Goal: Task Accomplishment & Management: Complete application form

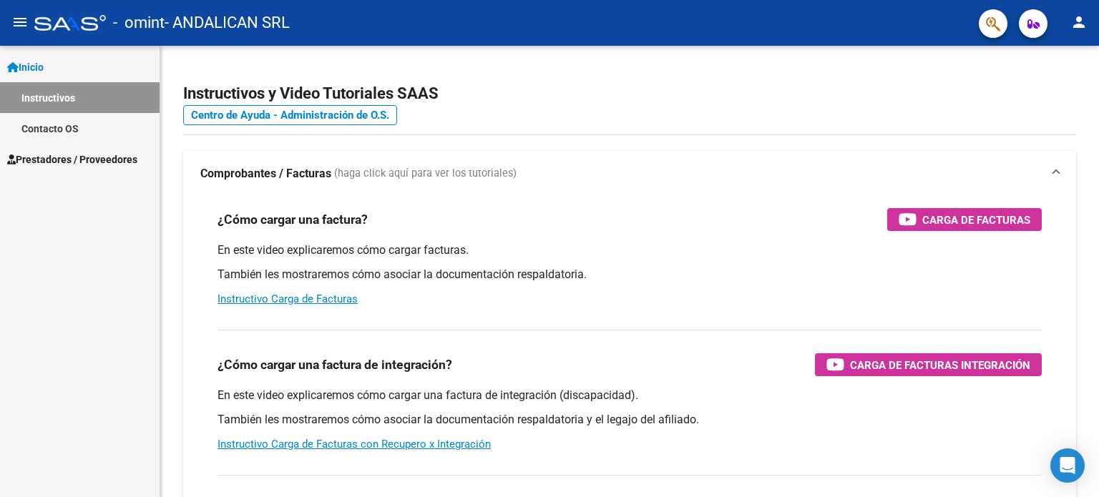
click at [102, 157] on span "Prestadores / Proveedores" at bounding box center [72, 160] width 130 height 16
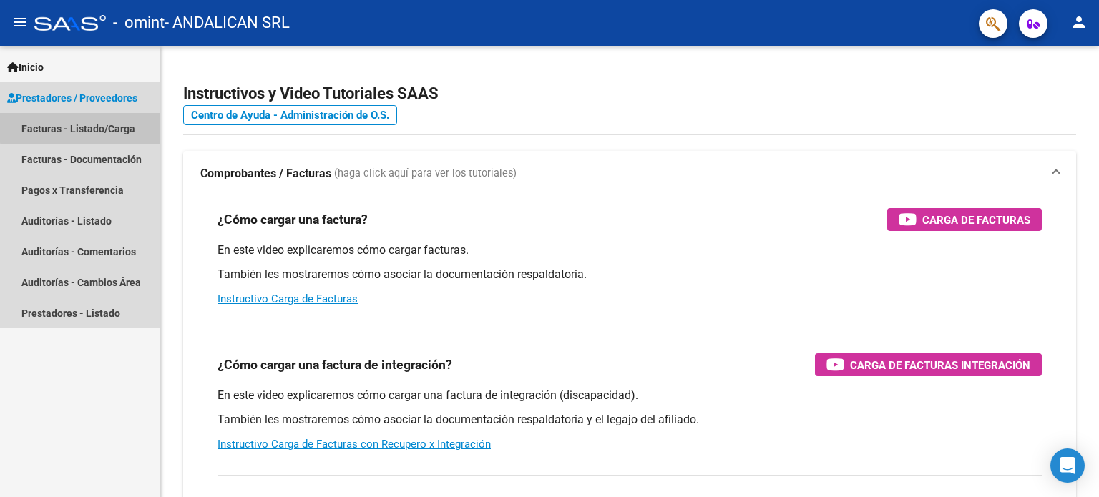
click at [104, 116] on link "Facturas - Listado/Carga" at bounding box center [80, 128] width 160 height 31
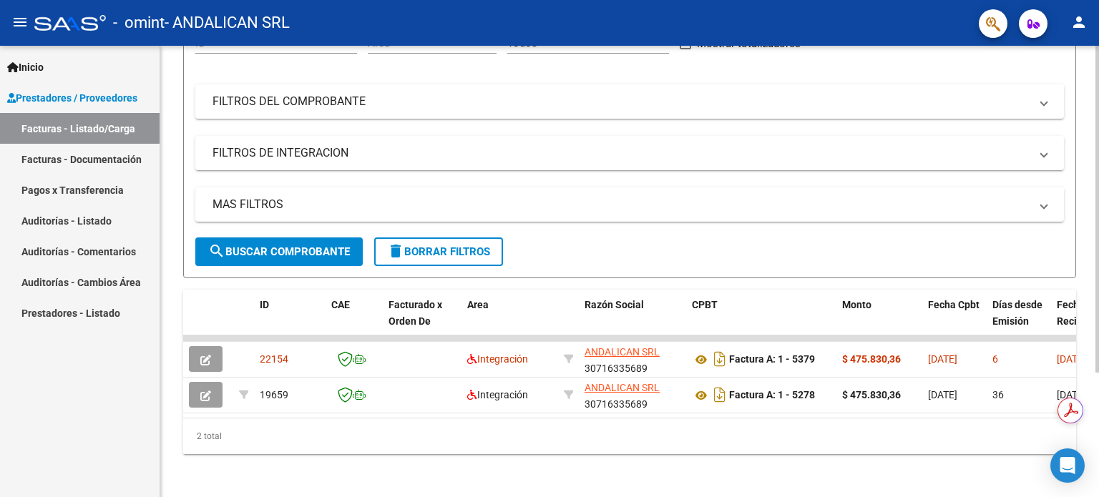
scroll to position [172, 0]
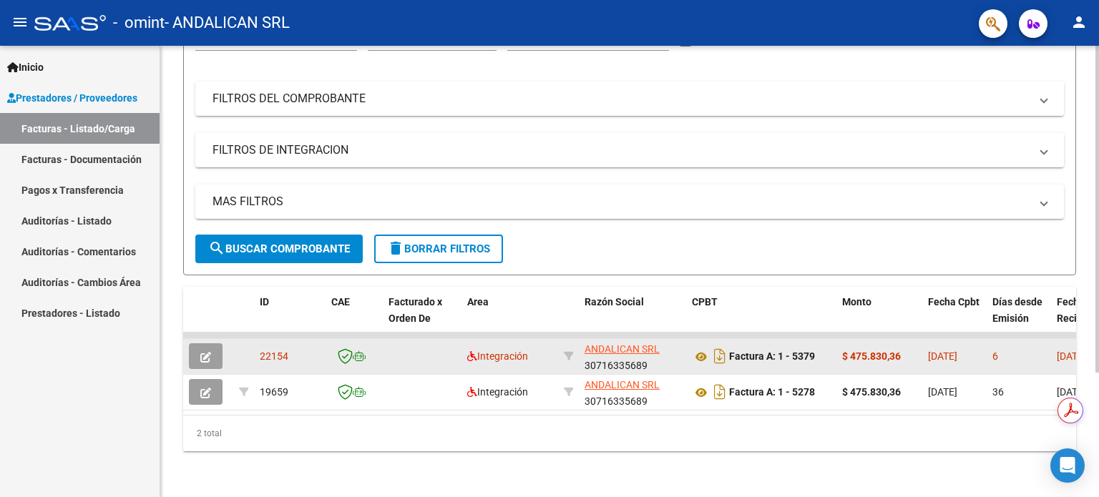
click at [202, 352] on icon "button" at bounding box center [205, 357] width 11 height 11
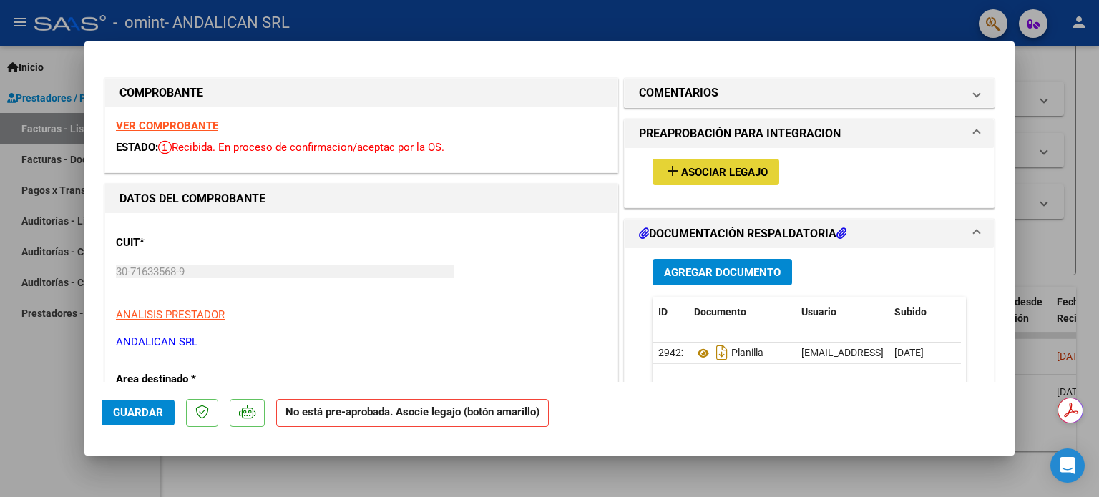
click at [690, 171] on span "Asociar Legajo" at bounding box center [724, 172] width 87 height 13
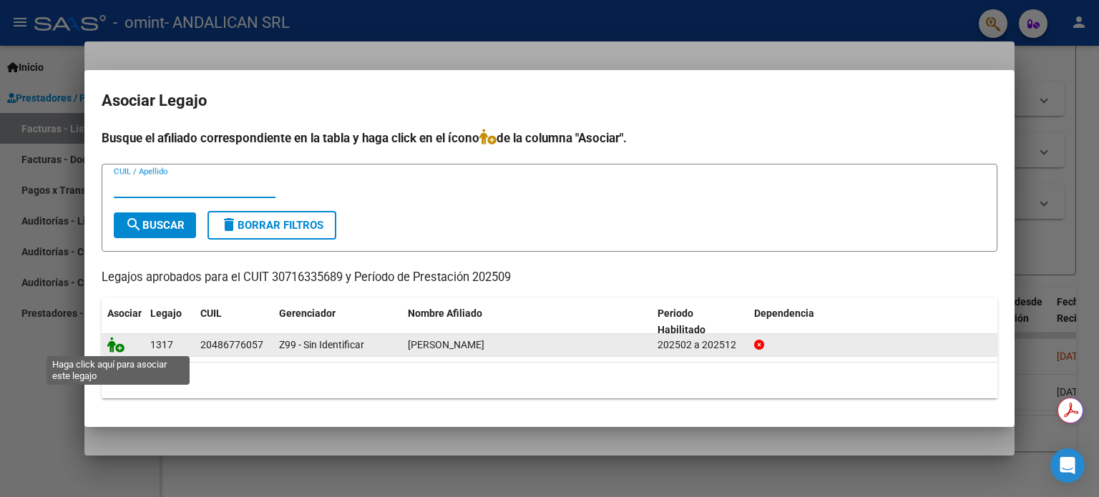
click at [114, 340] on icon at bounding box center [115, 345] width 17 height 16
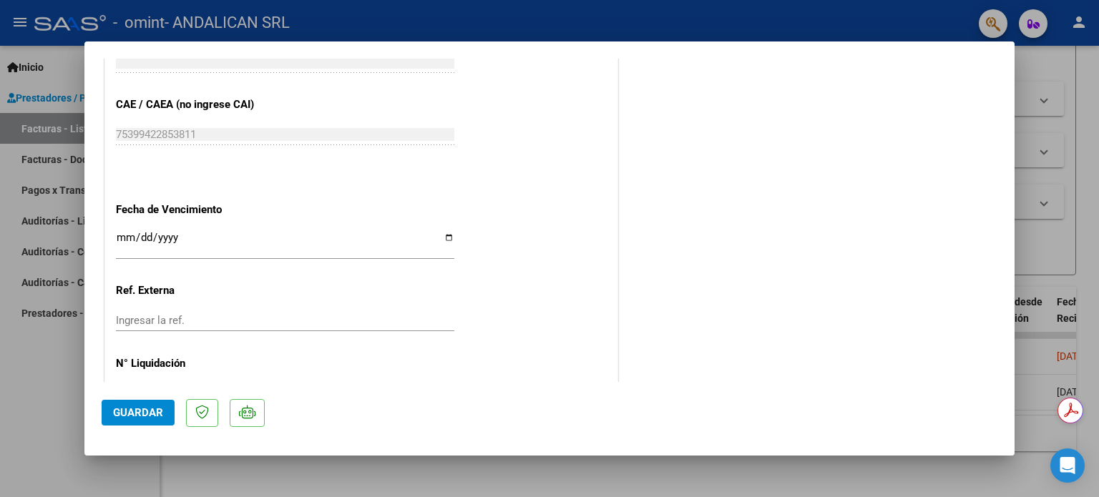
scroll to position [831, 0]
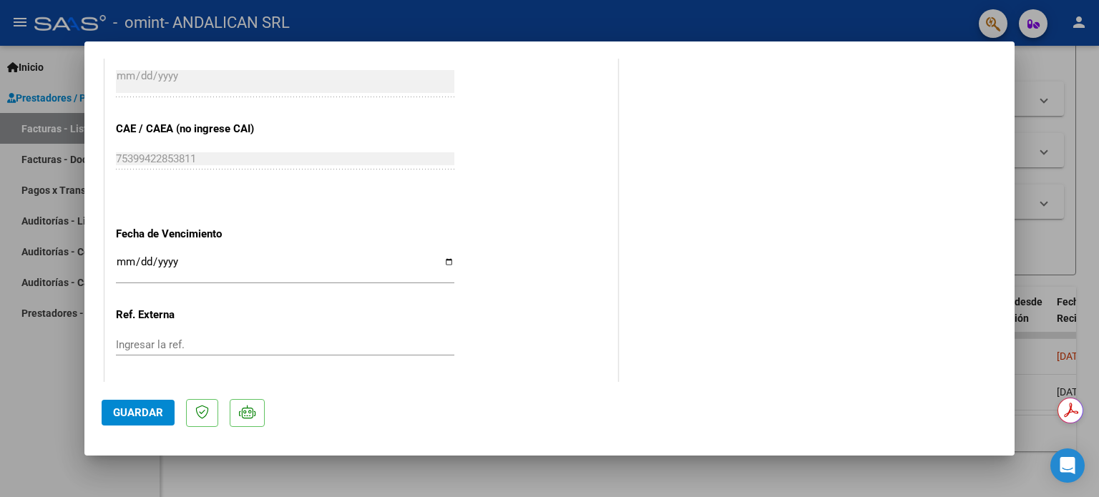
click at [447, 263] on input "Ingresar la fecha" at bounding box center [285, 267] width 338 height 23
type input "2025-10-11"
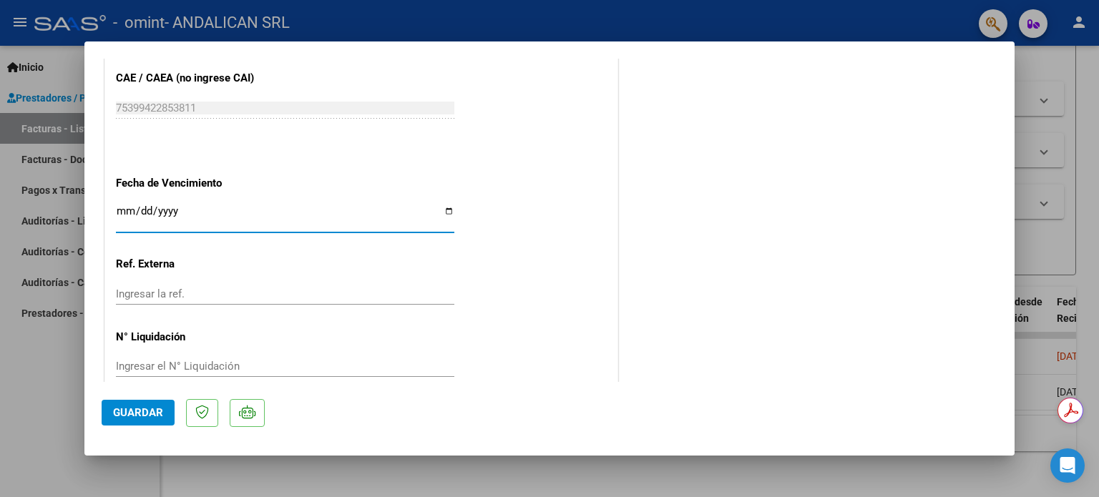
scroll to position [903, 0]
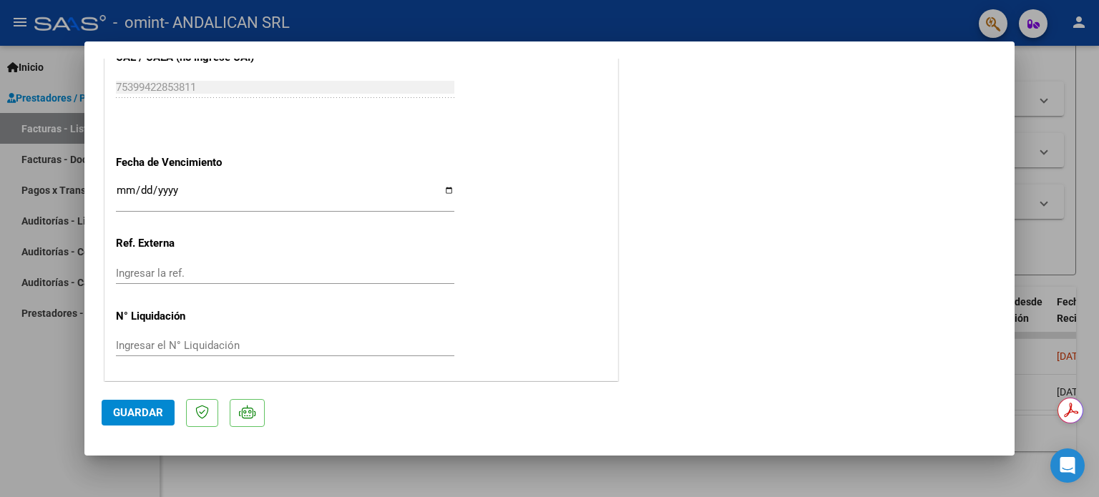
click at [242, 263] on div "Ingresar la ref." at bounding box center [285, 273] width 338 height 21
click at [236, 350] on input "Ingresar el N° Liquidación" at bounding box center [285, 345] width 338 height 13
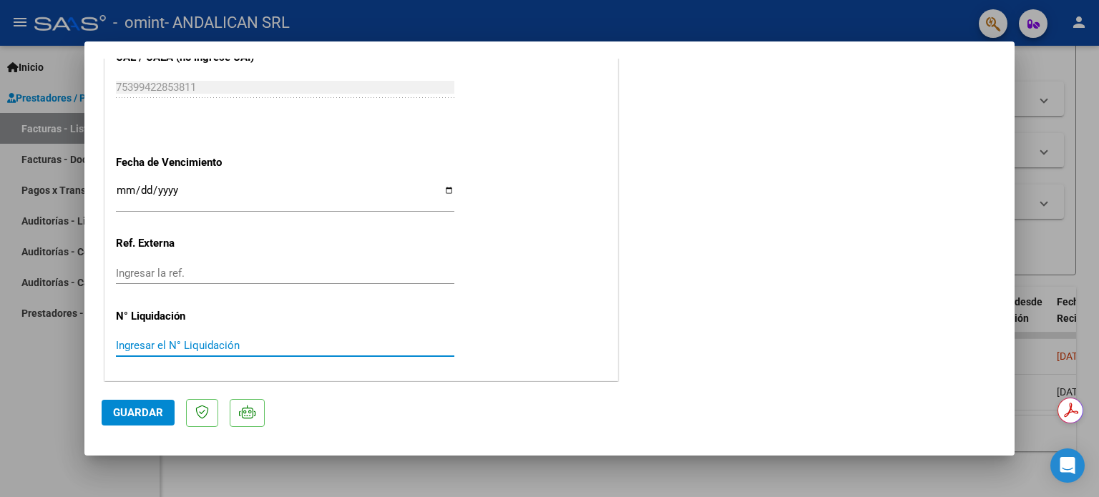
click at [236, 350] on input "Ingresar el N° Liquidación" at bounding box center [285, 345] width 338 height 13
click at [148, 413] on span "Guardar" at bounding box center [138, 412] width 50 height 13
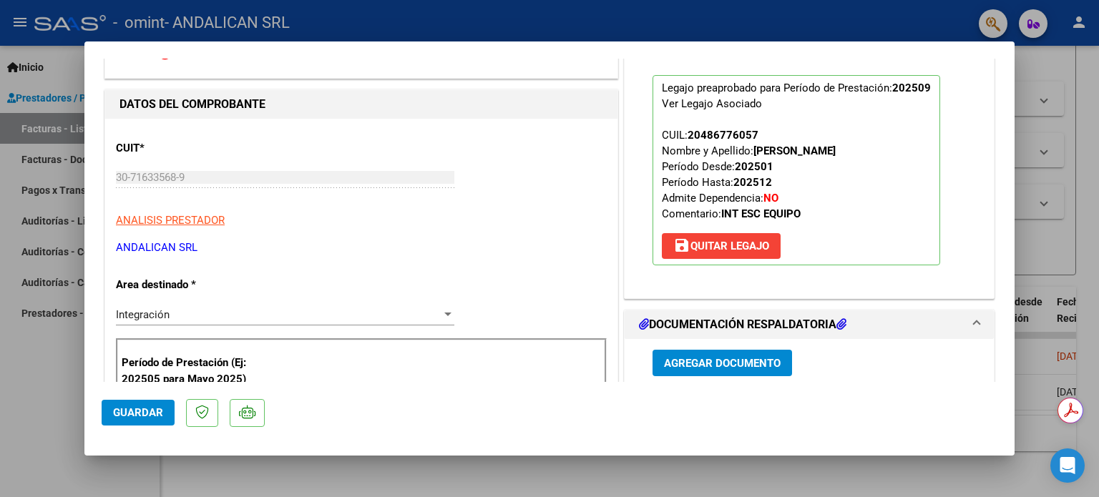
scroll to position [0, 0]
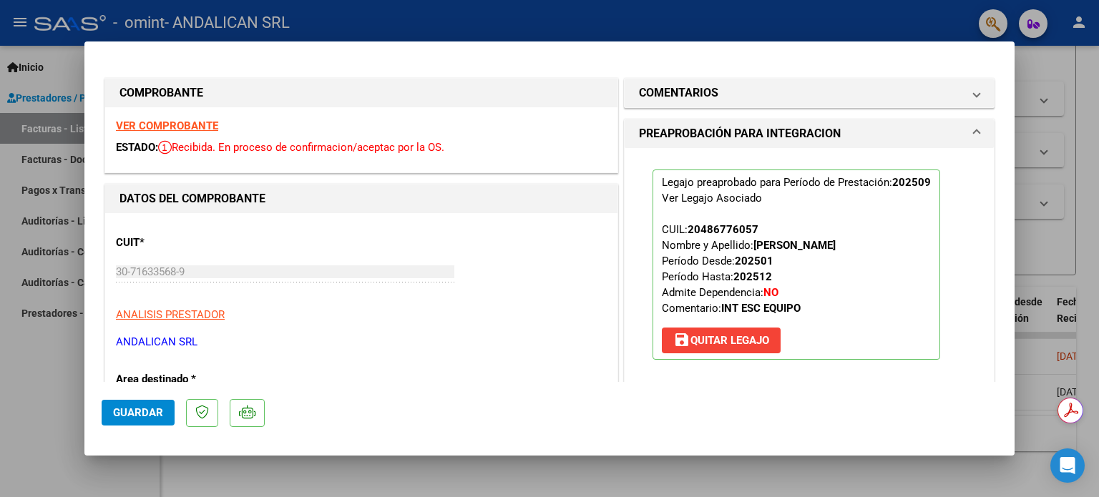
click at [1055, 104] on div at bounding box center [549, 248] width 1099 height 497
type input "$ 0,00"
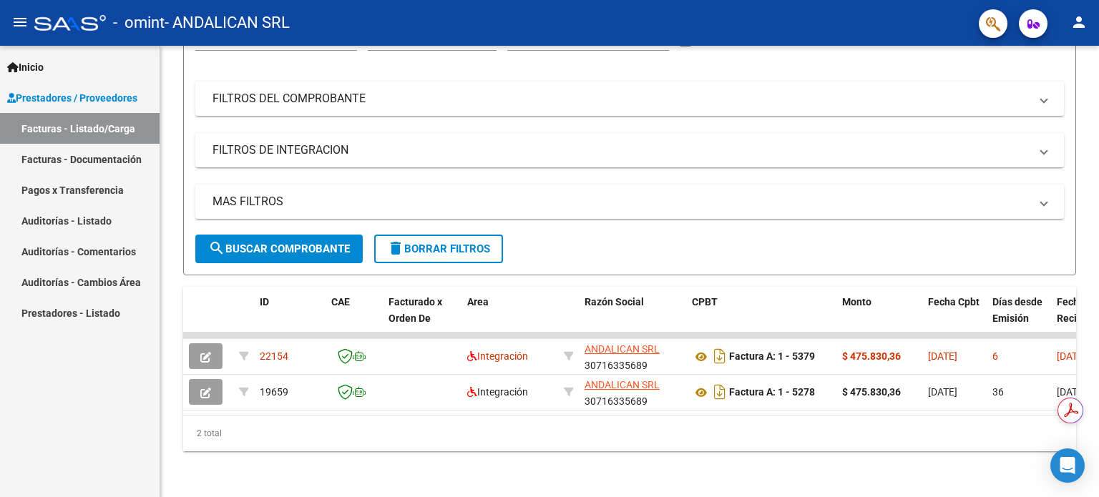
click at [99, 155] on link "Facturas - Documentación" at bounding box center [80, 159] width 160 height 31
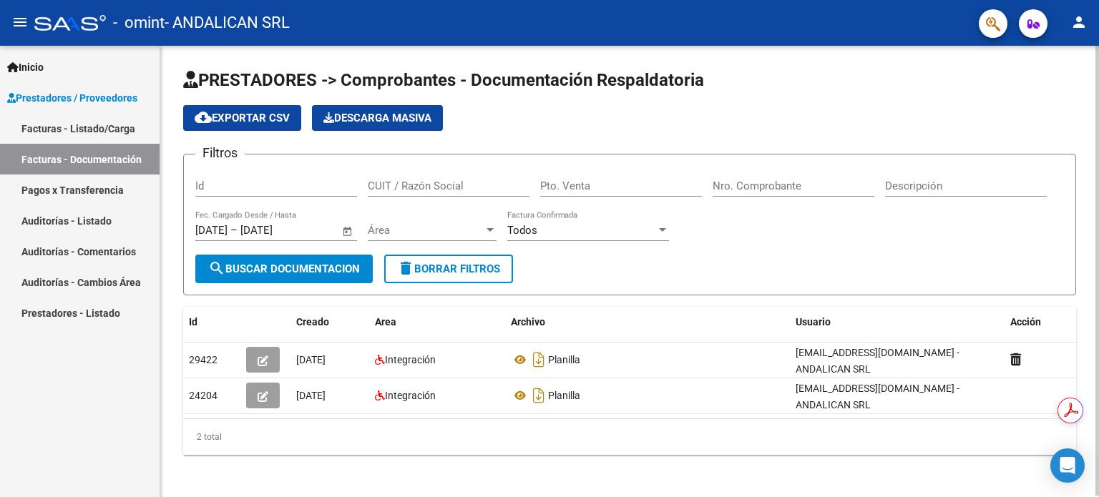
click at [306, 271] on span "search Buscar Documentacion" at bounding box center [284, 269] width 152 height 13
